Goal: Transaction & Acquisition: Purchase product/service

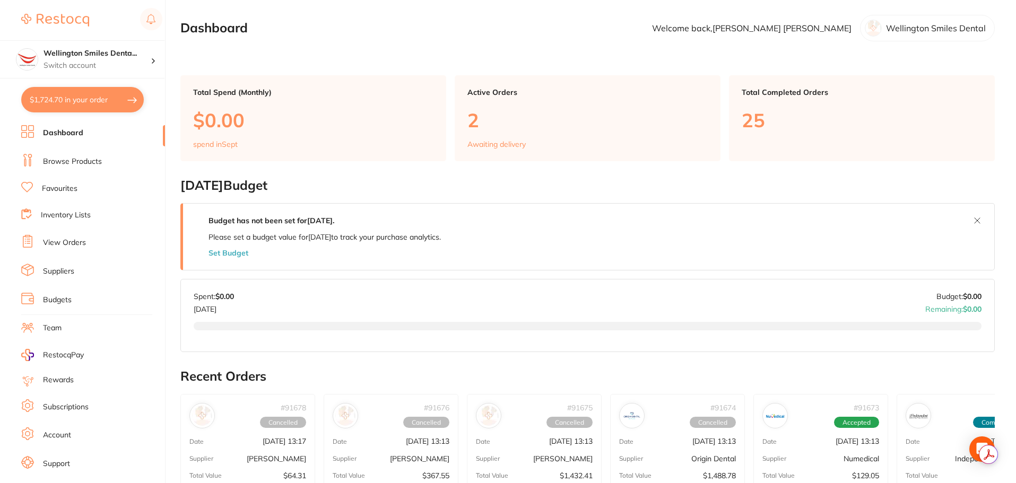
click at [110, 98] on button "$1,724.70 in your order" at bounding box center [82, 99] width 123 height 25
checkbox input "true"
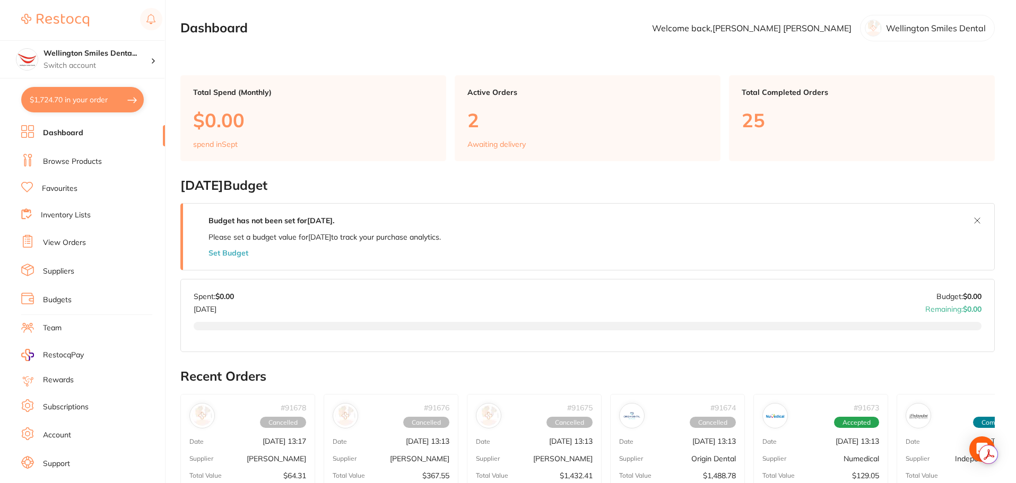
checkbox input "true"
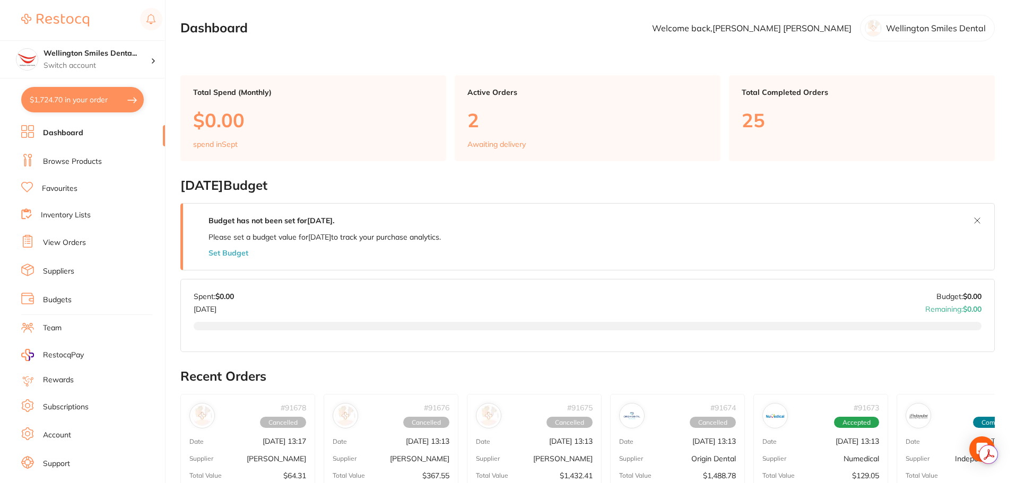
checkbox input "true"
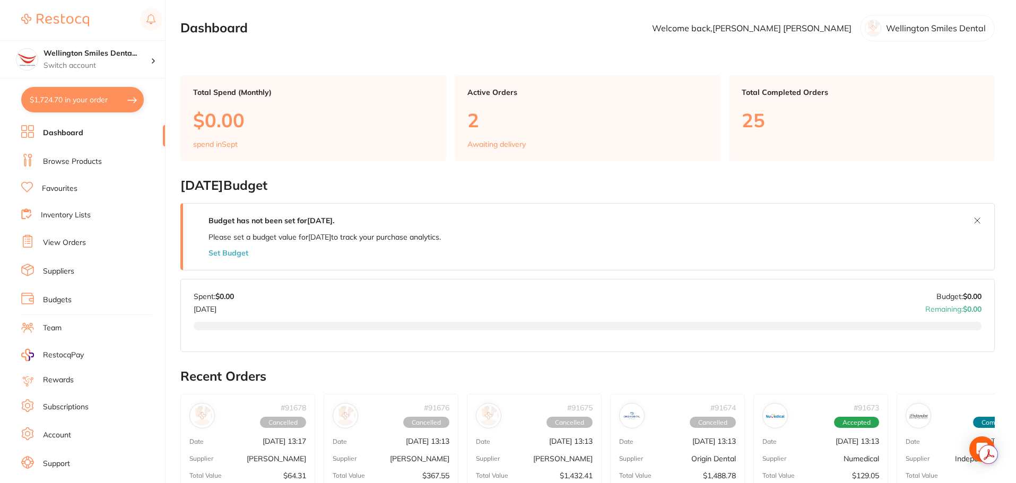
checkbox input "true"
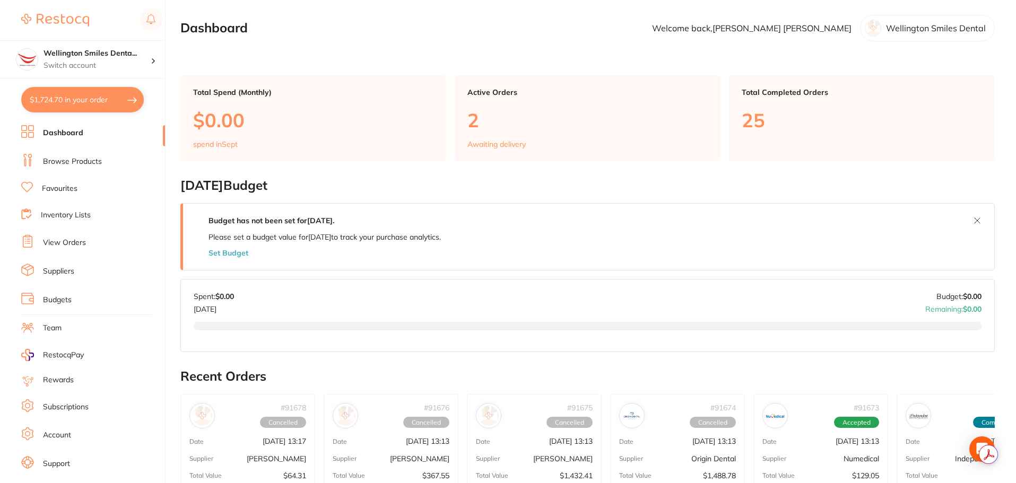
checkbox input "true"
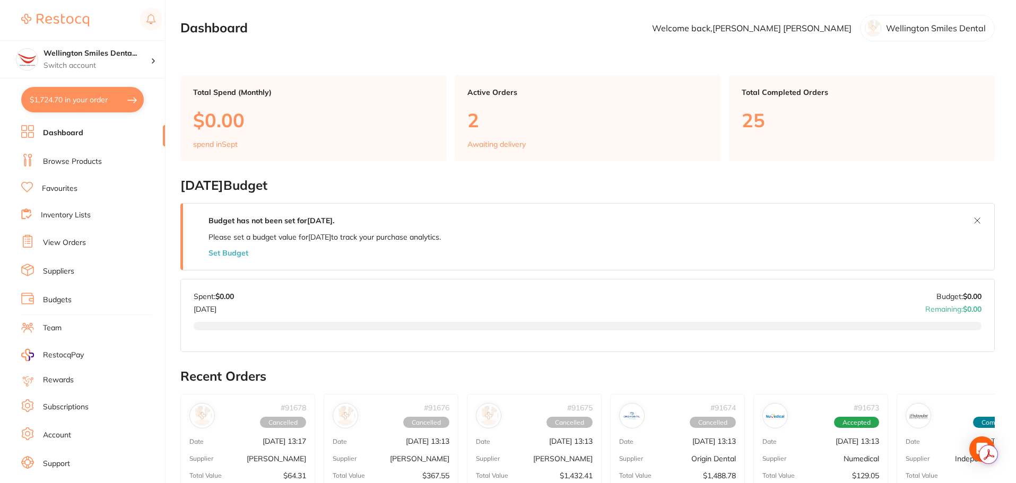
checkbox input "true"
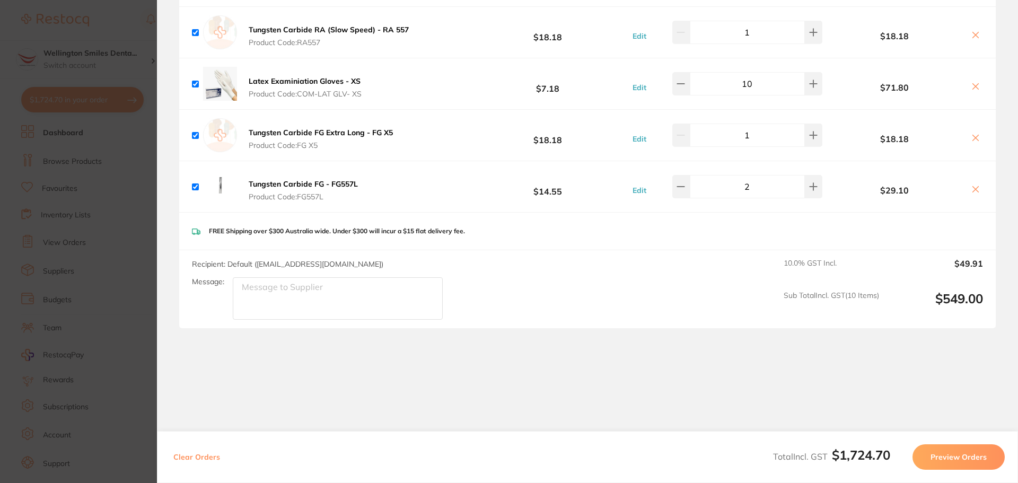
scroll to position [1525, 0]
